Goal: Task Accomplishment & Management: Manage account settings

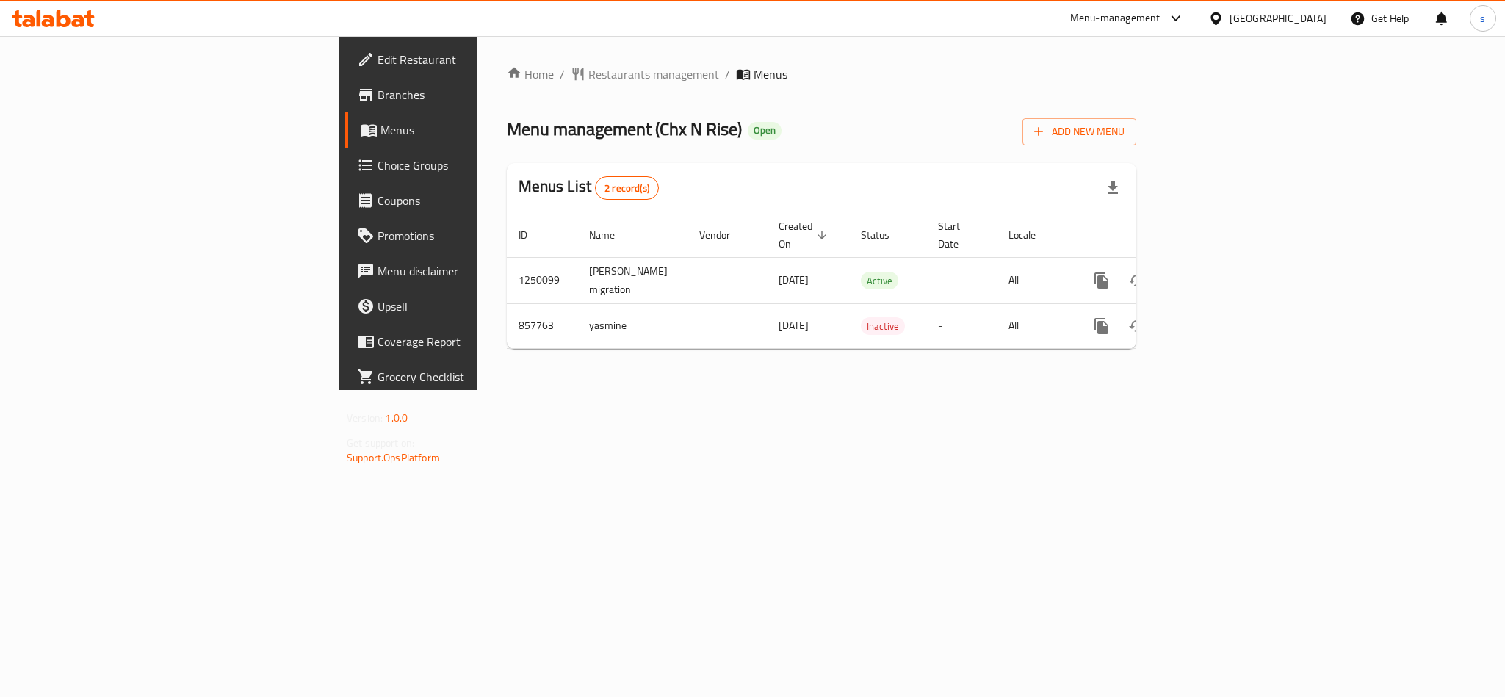
click at [1306, 16] on div "[GEOGRAPHIC_DATA]" at bounding box center [1277, 18] width 97 height 16
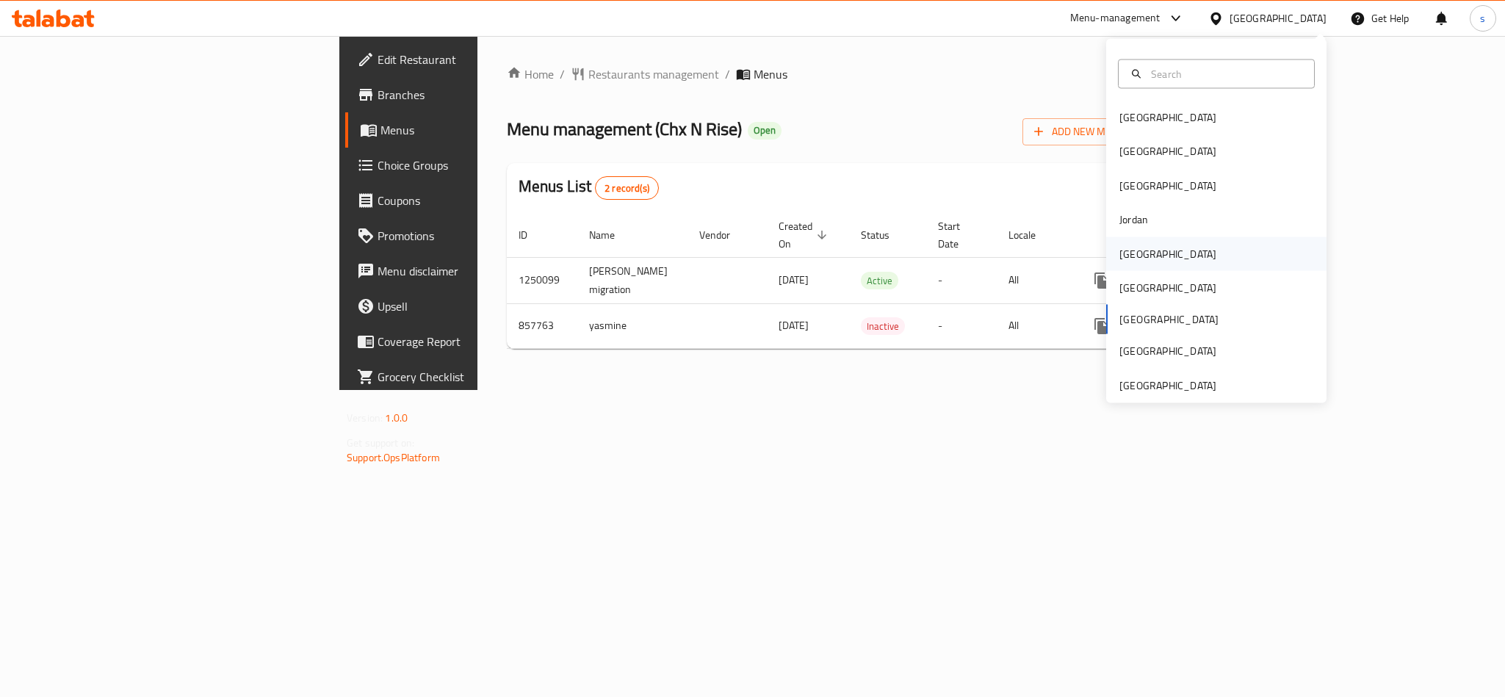
click at [1142, 258] on div "[GEOGRAPHIC_DATA]" at bounding box center [1167, 253] width 120 height 34
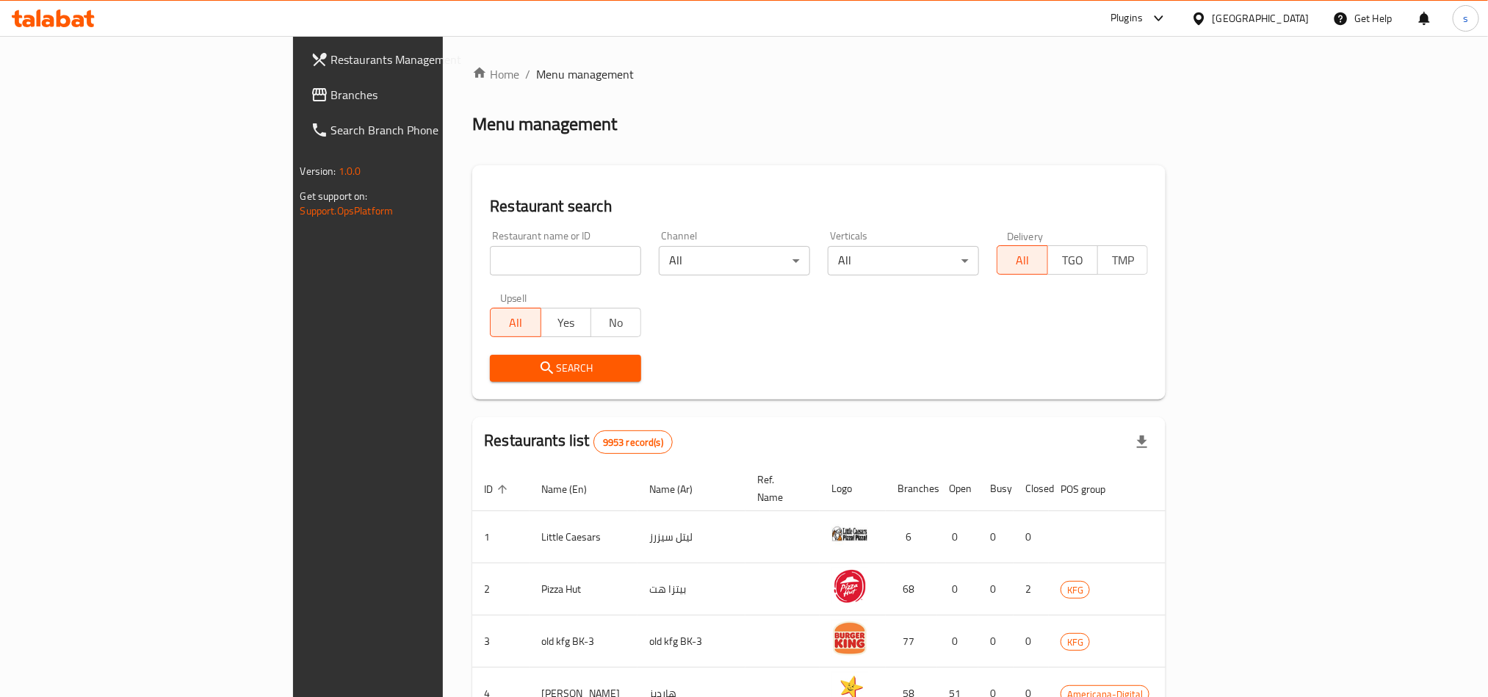
click at [299, 82] on link "Branches" at bounding box center [420, 94] width 242 height 35
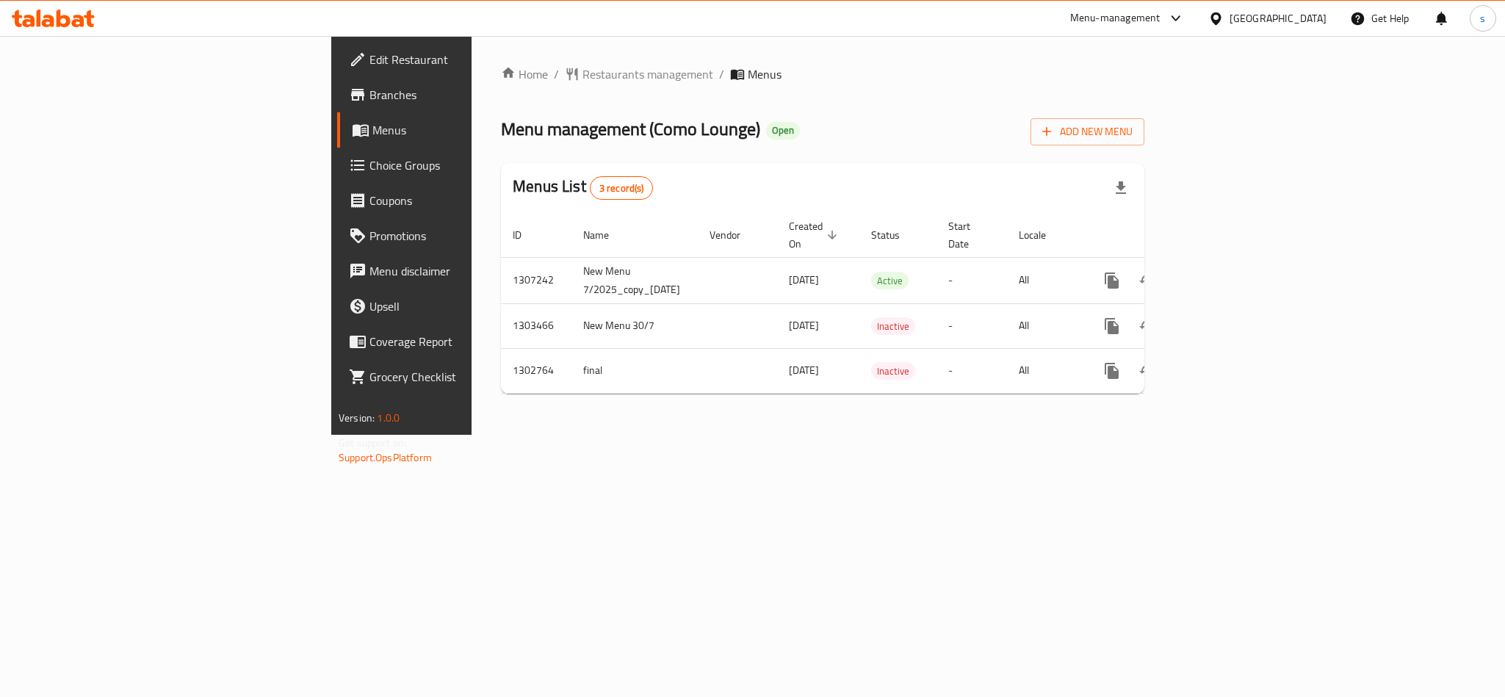
click at [1305, 16] on div "[GEOGRAPHIC_DATA]" at bounding box center [1277, 18] width 97 height 16
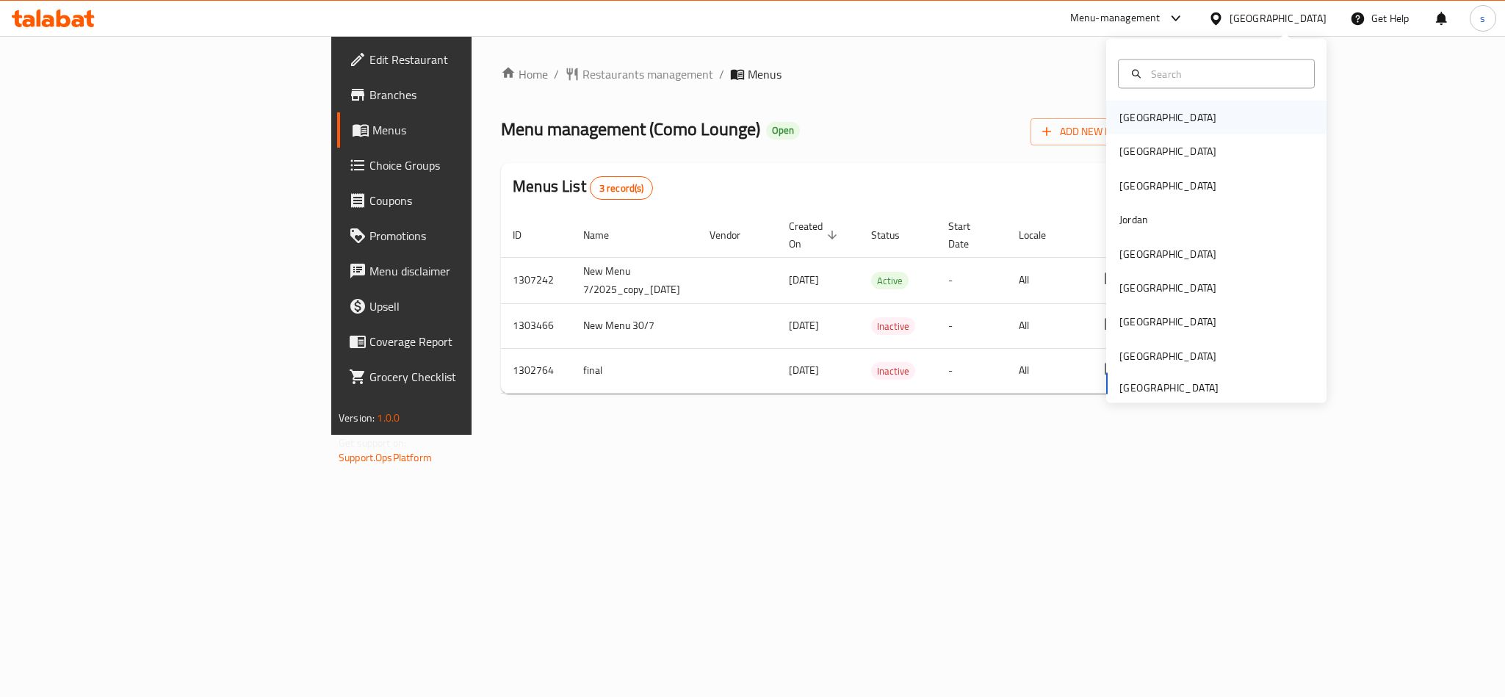
click at [1119, 115] on div "[GEOGRAPHIC_DATA]" at bounding box center [1167, 117] width 97 height 16
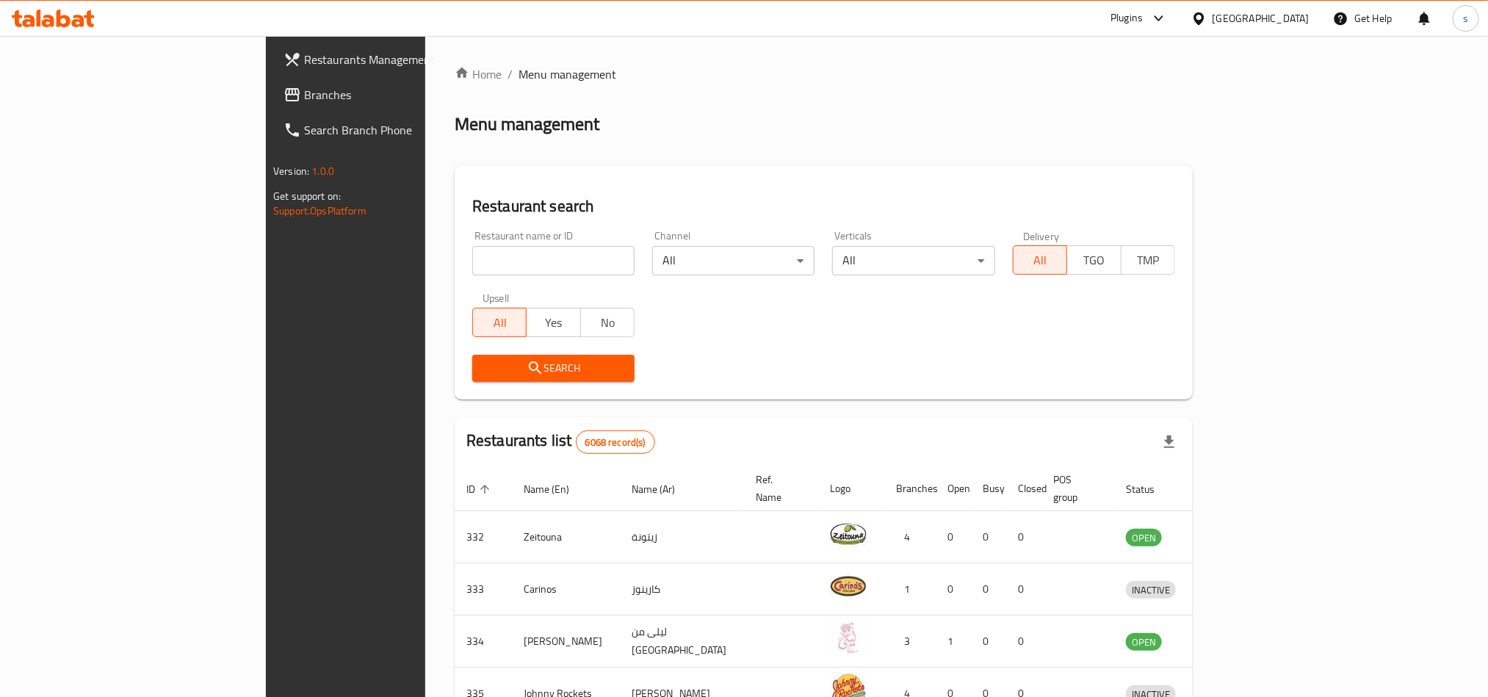
click at [1279, 13] on div "[GEOGRAPHIC_DATA]" at bounding box center [1260, 18] width 97 height 16
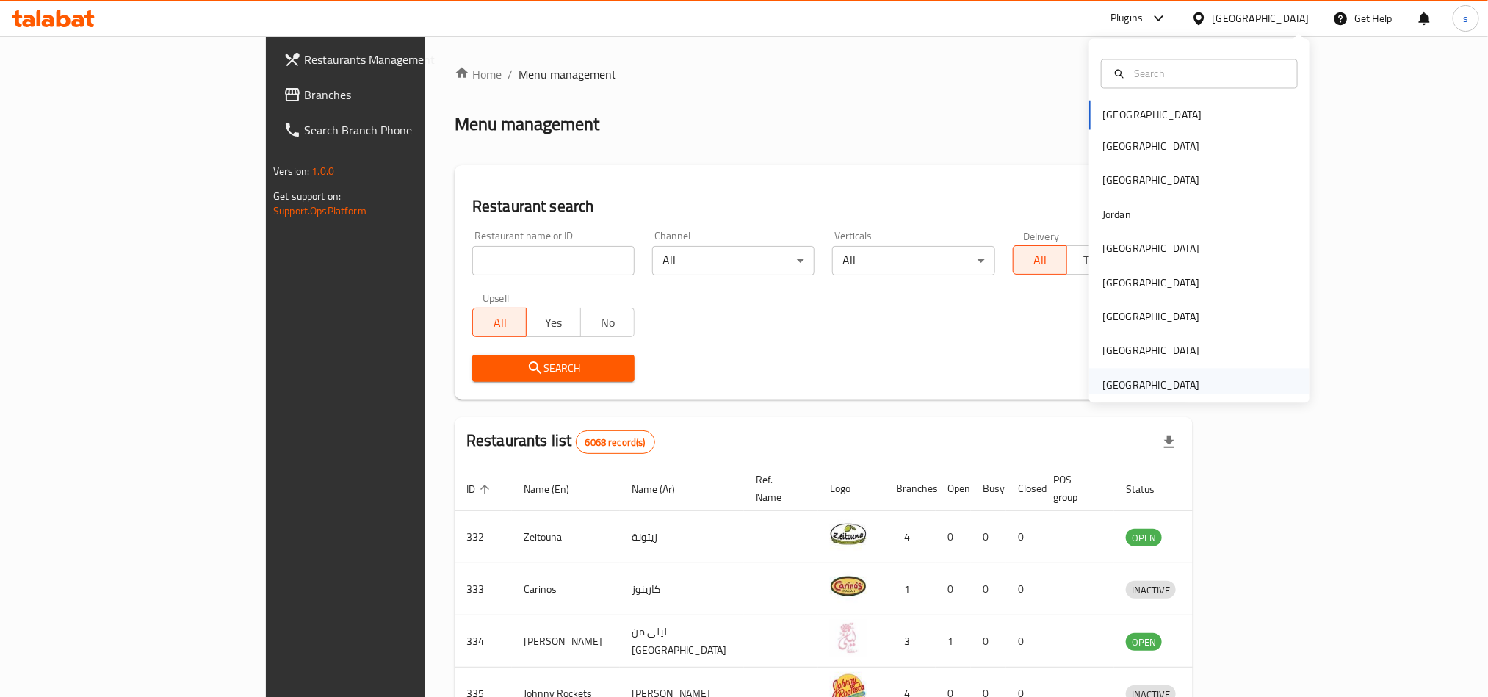
click at [1174, 377] on div "[GEOGRAPHIC_DATA]" at bounding box center [1150, 385] width 97 height 16
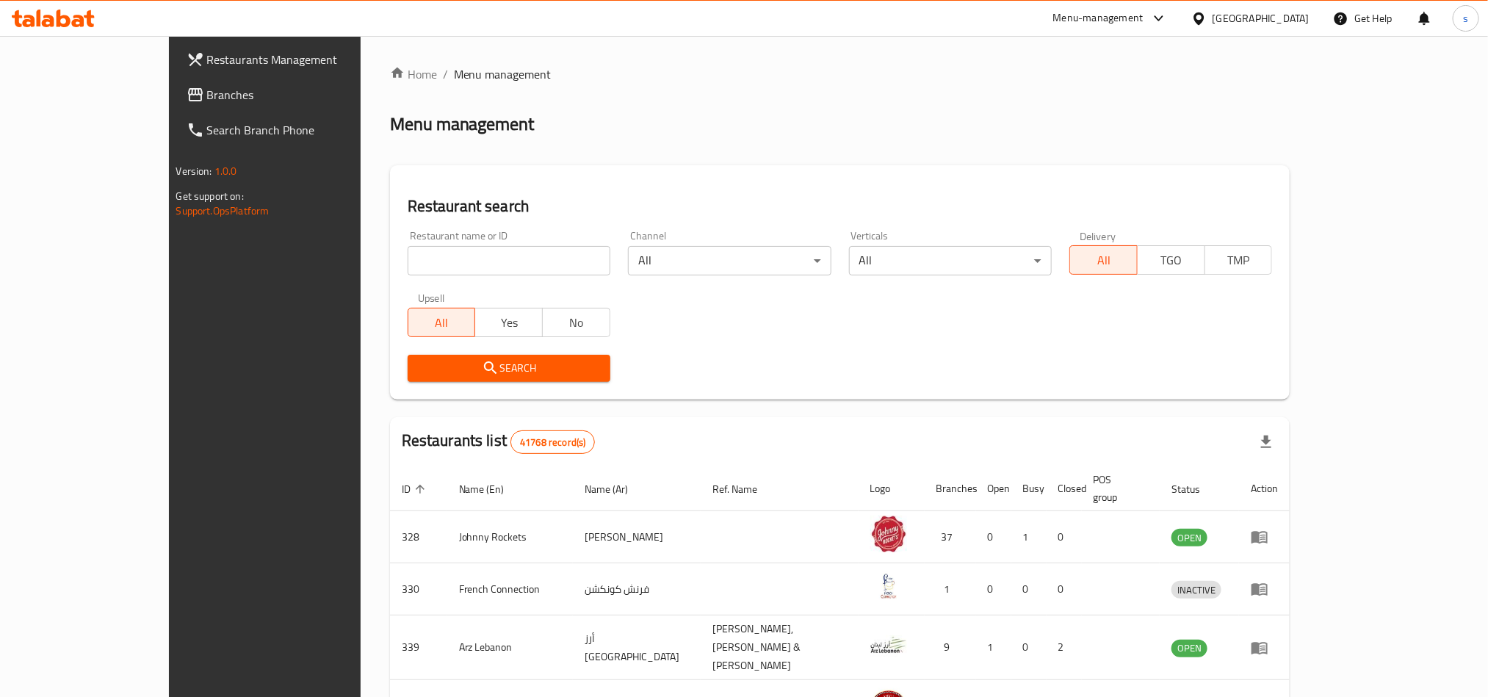
click at [207, 90] on span "Branches" at bounding box center [306, 95] width 198 height 18
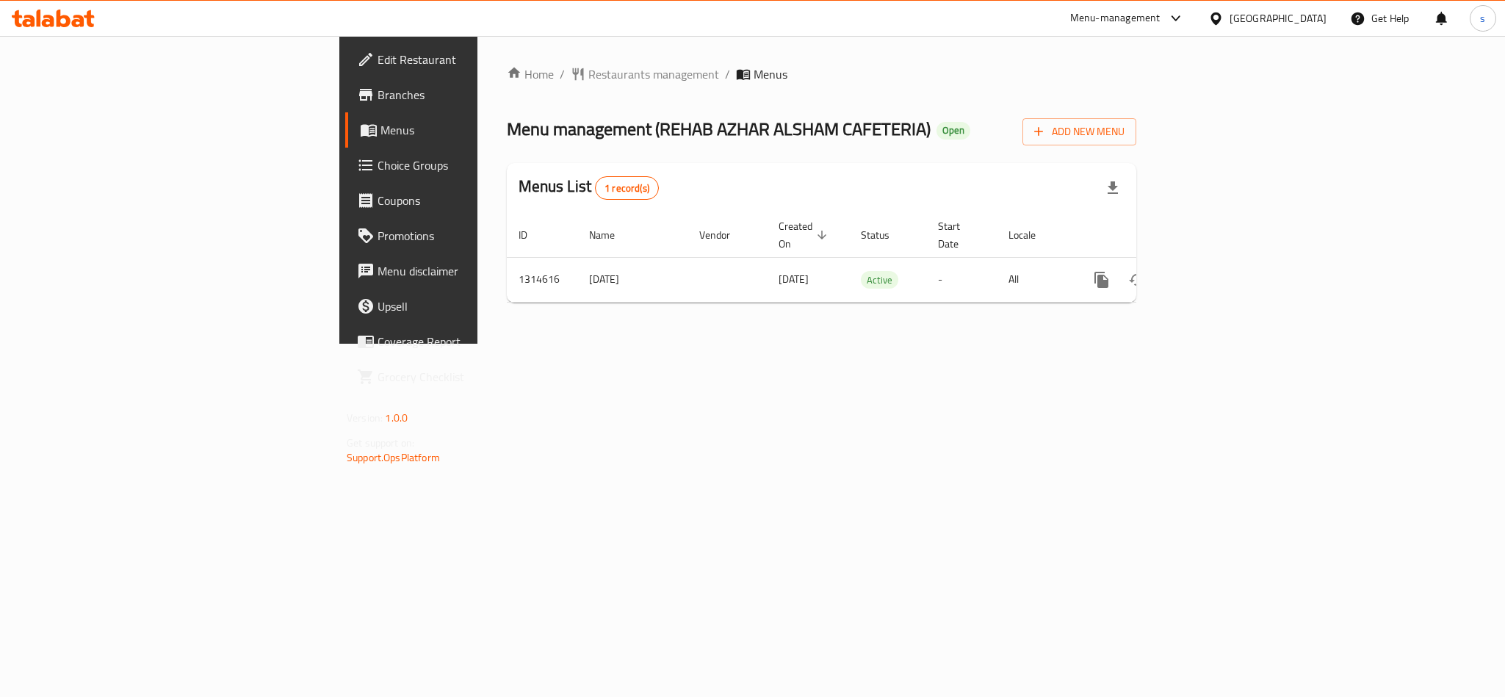
click at [1262, 10] on div "[GEOGRAPHIC_DATA]" at bounding box center [1277, 18] width 97 height 16
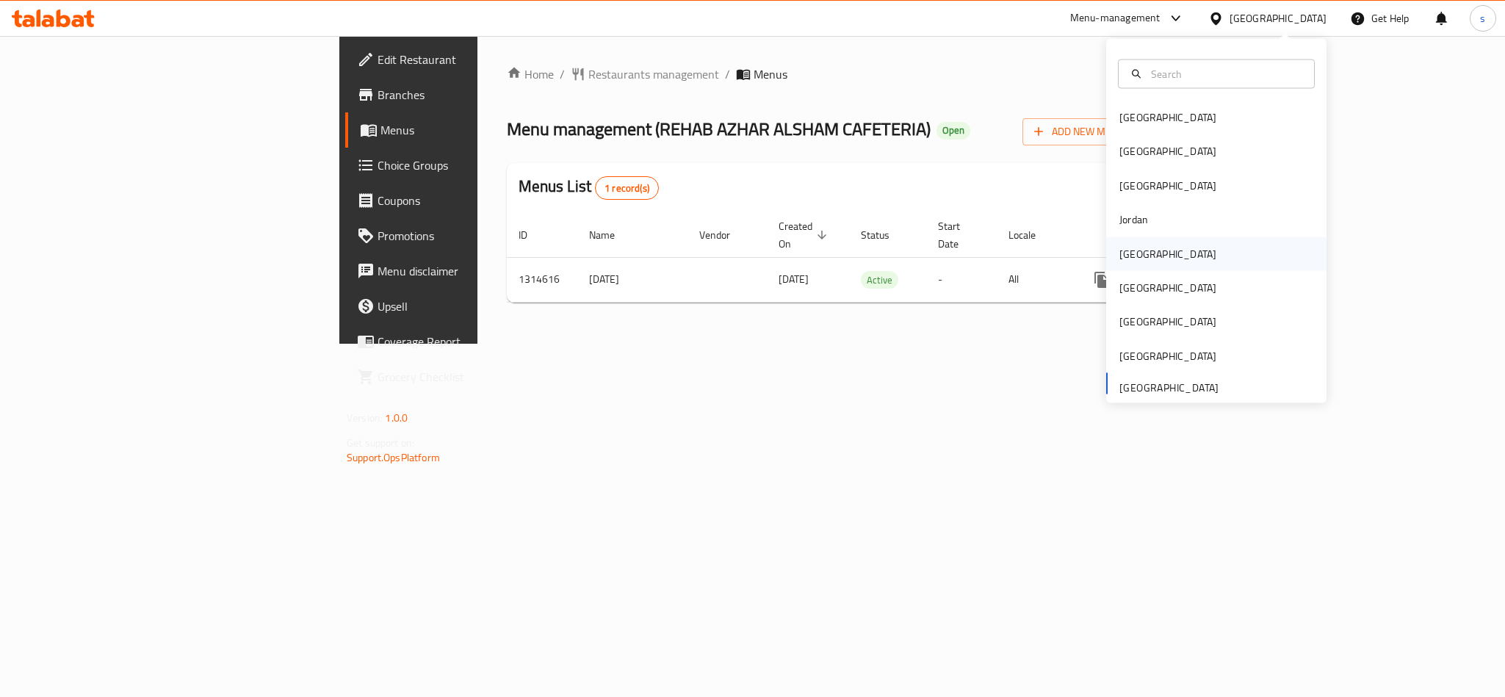
click at [1119, 245] on div "[GEOGRAPHIC_DATA]" at bounding box center [1167, 253] width 97 height 16
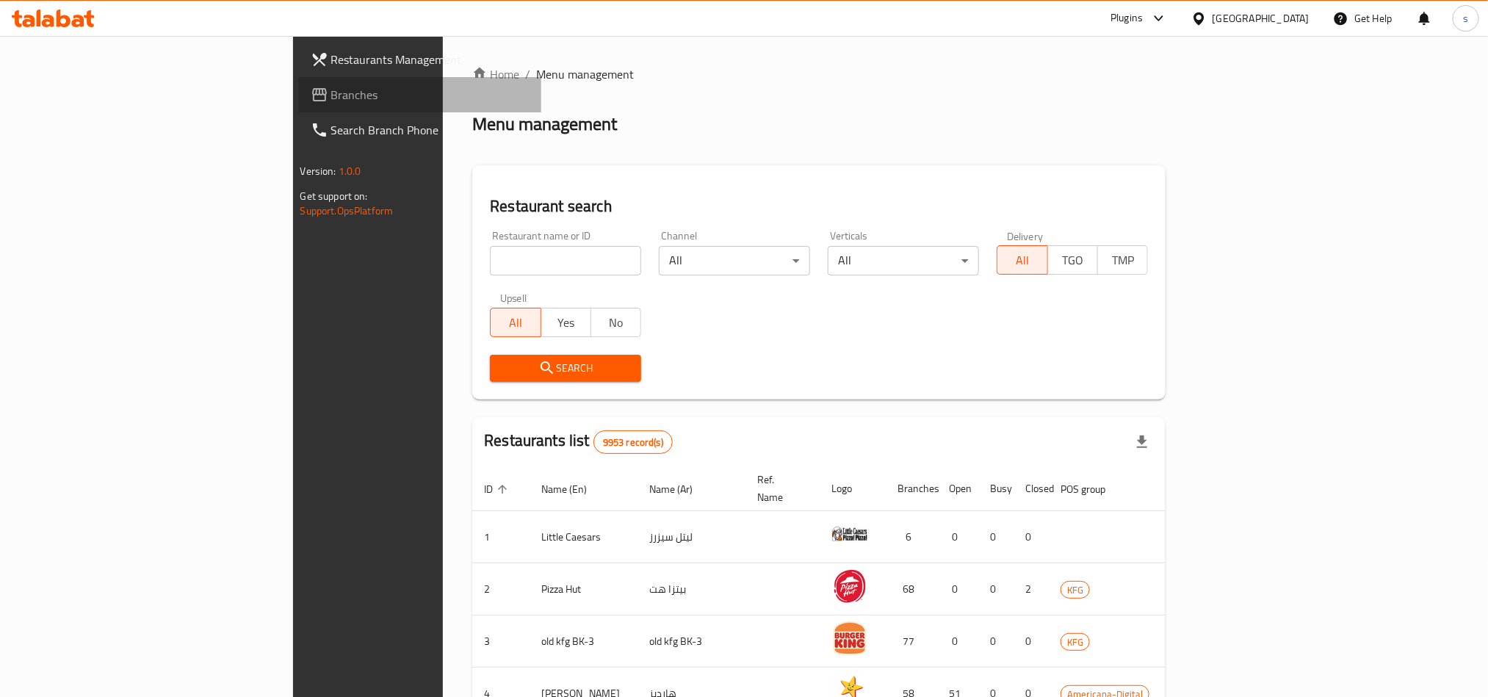
click at [331, 100] on span "Branches" at bounding box center [430, 95] width 198 height 18
